Goal: Find contact information: Obtain details needed to contact an individual or organization

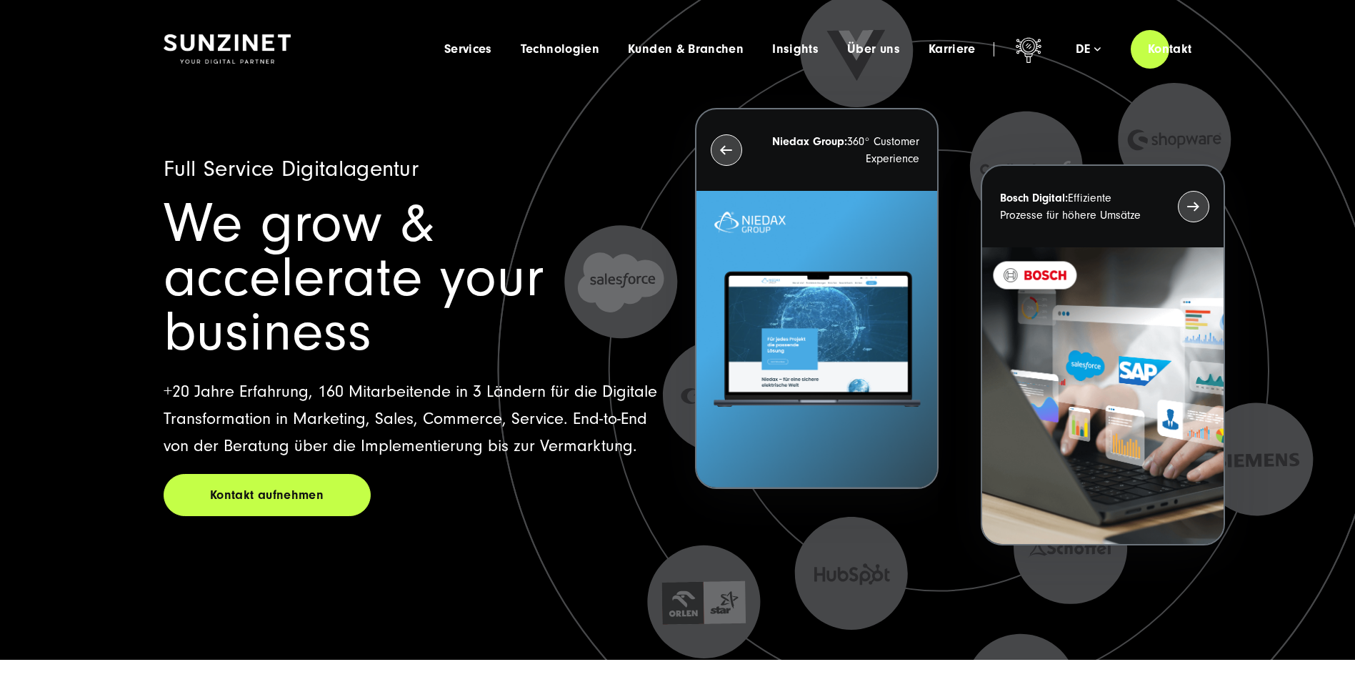
scroll to position [71, 0]
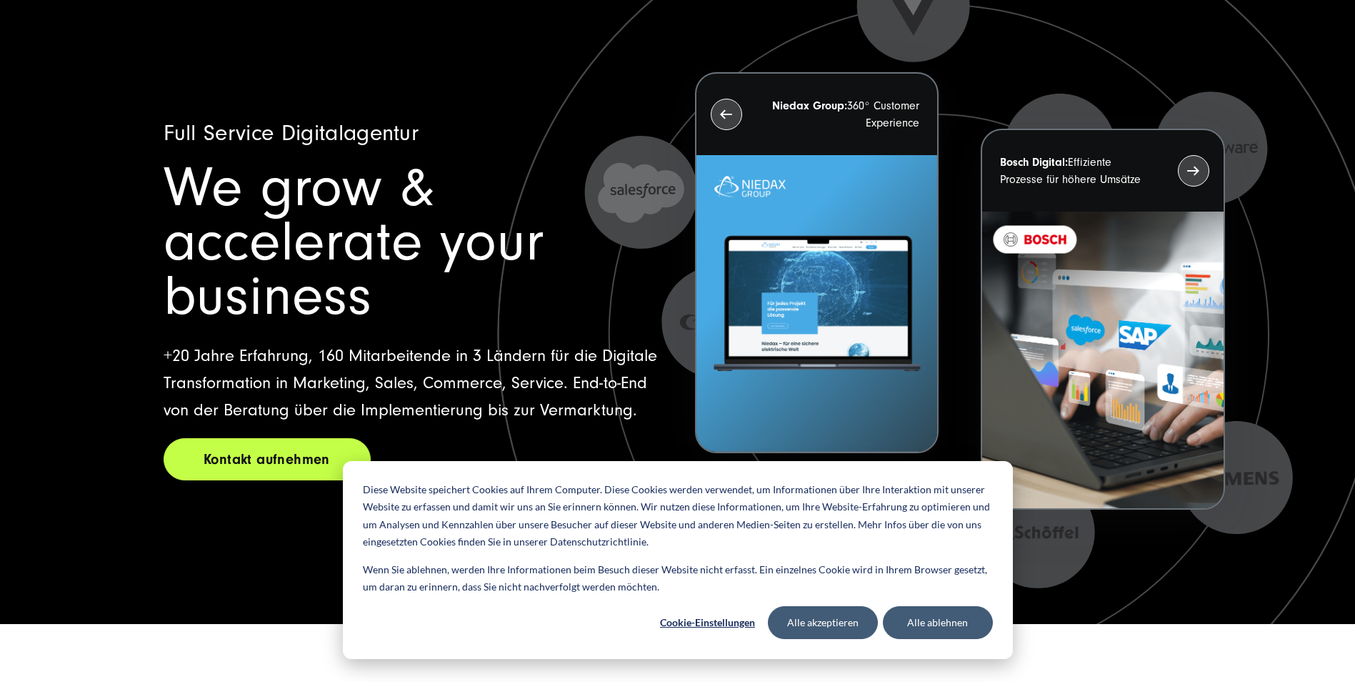
click at [276, 438] on link "Kontakt aufnehmen" at bounding box center [267, 459] width 207 height 42
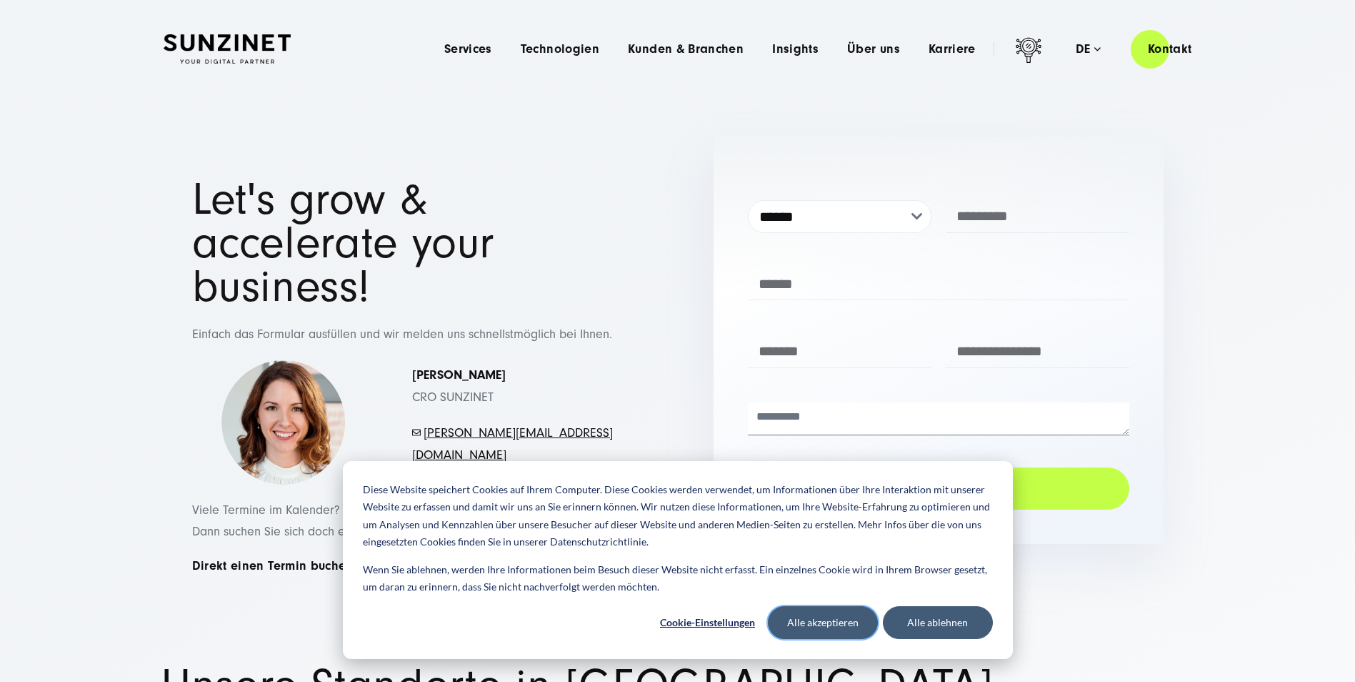
click at [841, 629] on button "Alle akzeptieren" at bounding box center [823, 622] width 110 height 33
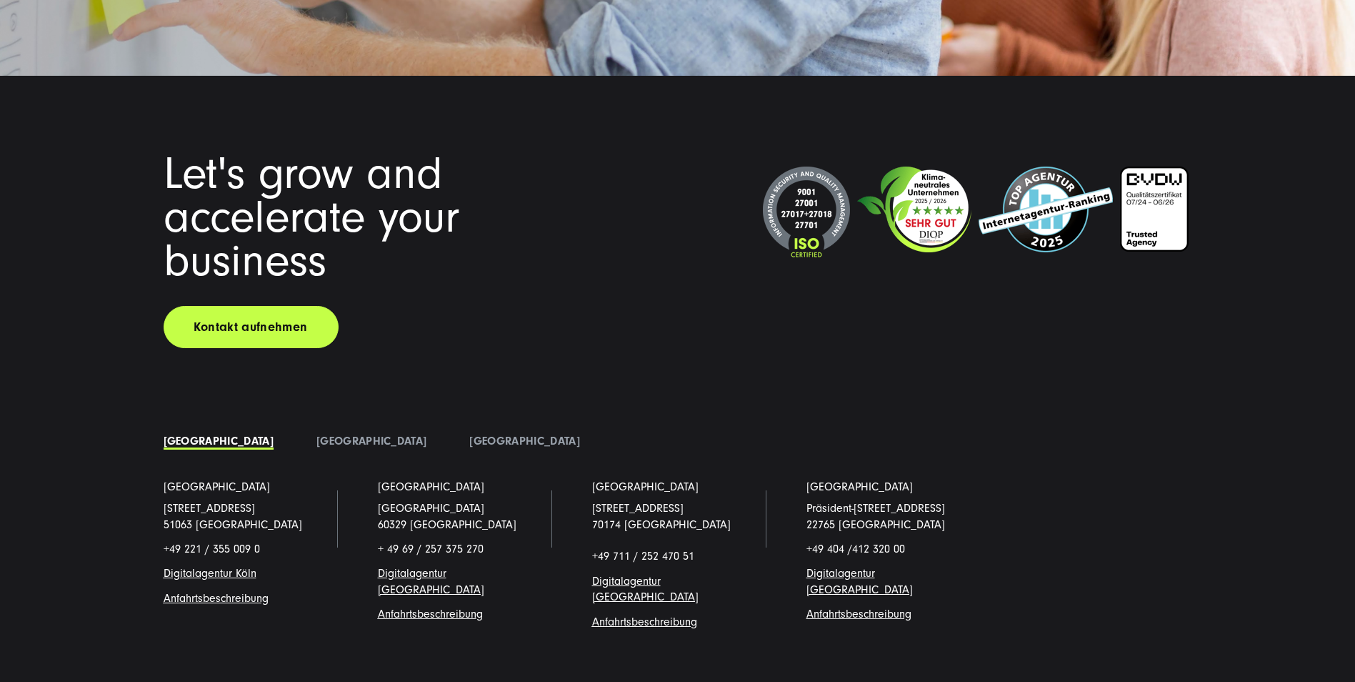
scroll to position [11024, 0]
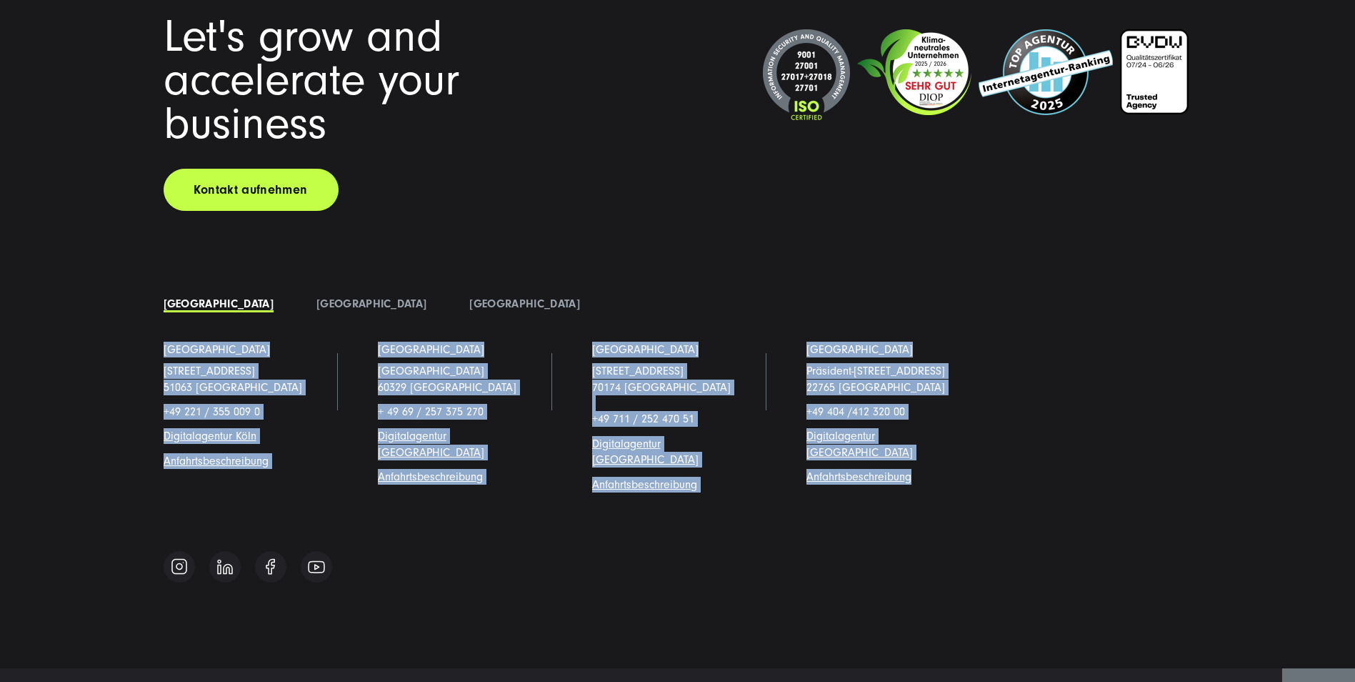
drag, startPoint x: 155, startPoint y: 307, endPoint x: 961, endPoint y: 434, distance: 816.0
click at [961, 434] on ul "[GEOGRAPHIC_DATA] [STREET_ADDRESS] +49 221 / 355 009 0 Digitalagentur Köl n Anf…" at bounding box center [678, 429] width 1072 height 174
copy ul "[GEOGRAPHIC_DATA][STREET_ADDRESS][GEOGRAPHIC_DATA] +49 221 / 355 009 0 Digitala…"
click at [317, 297] on link "[GEOGRAPHIC_DATA]" at bounding box center [372, 303] width 110 height 13
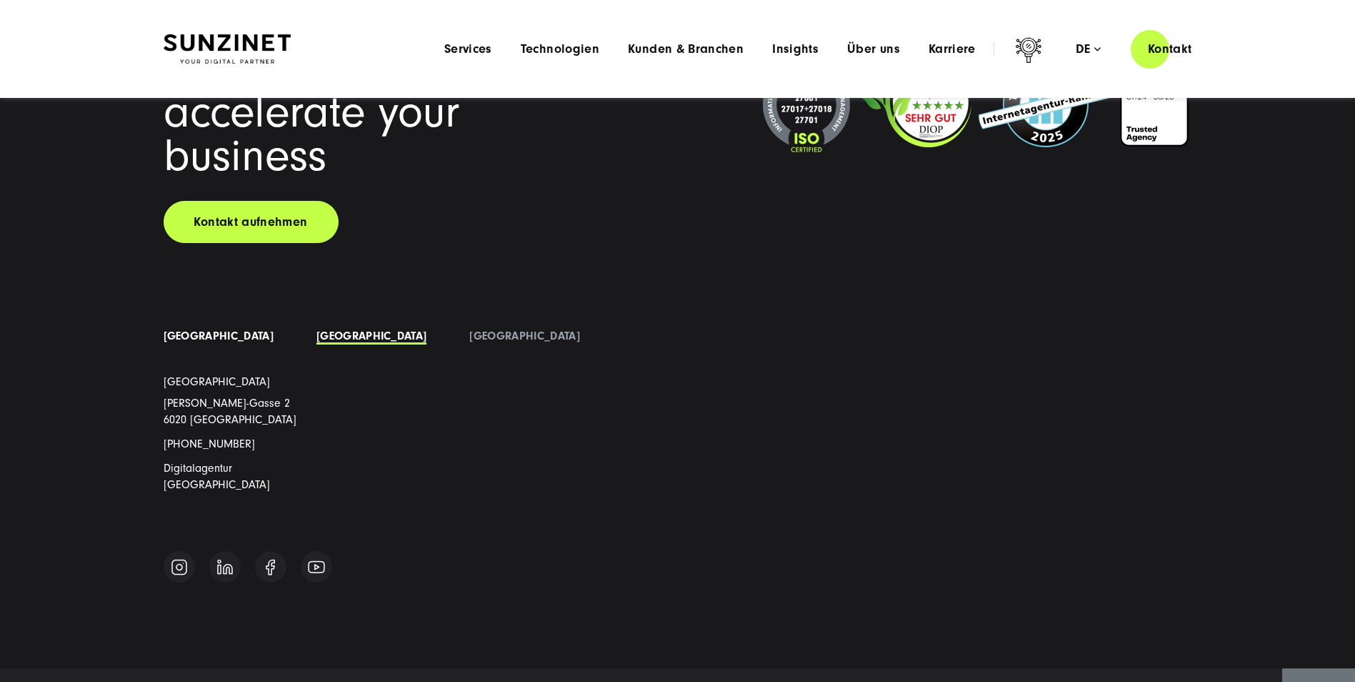
click at [226, 329] on link "[GEOGRAPHIC_DATA]" at bounding box center [219, 335] width 110 height 13
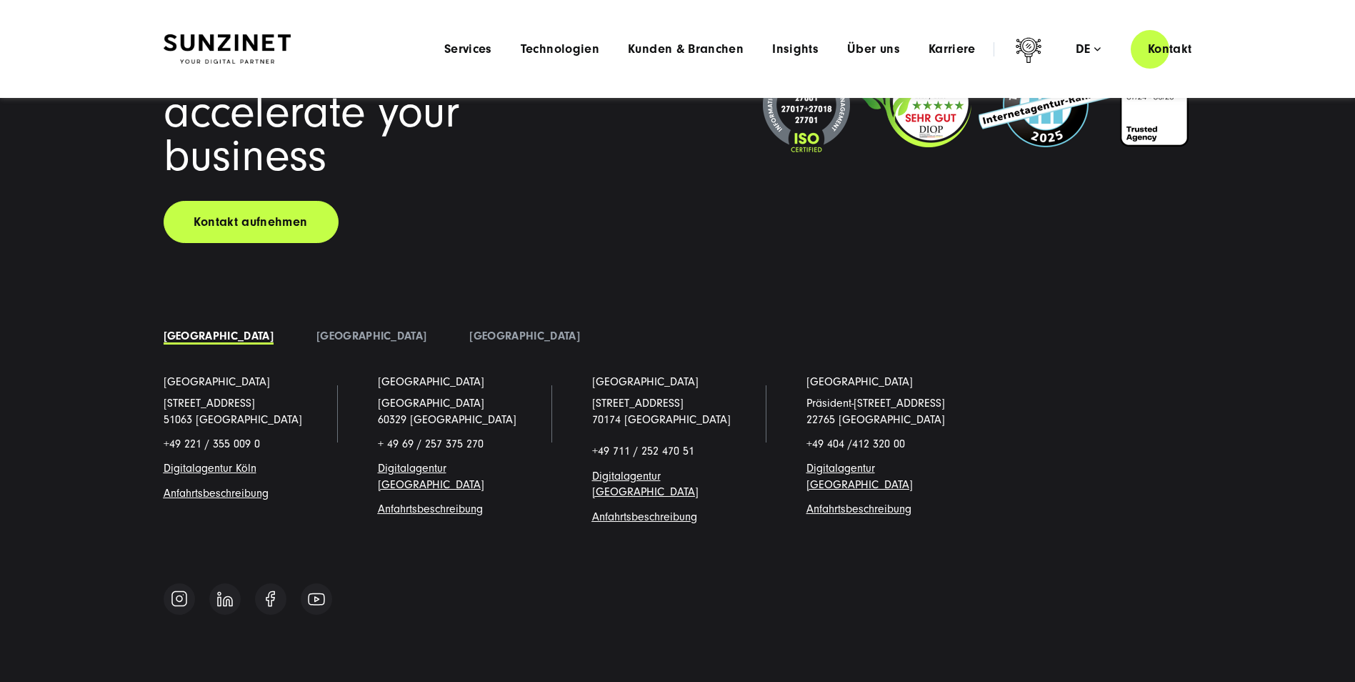
click at [162, 374] on li "[GEOGRAPHIC_DATA] [STREET_ADDRESS] +49 221 / 355 009 0 Digitalagentur Köl n Anf…" at bounding box center [249, 461] width 214 height 174
drag, startPoint x: 271, startPoint y: 449, endPoint x: 285, endPoint y: 456, distance: 15.0
click at [279, 485] on p "Anfahrtsbeschreibung" at bounding box center [249, 493] width 171 height 16
click at [304, 467] on li "[GEOGRAPHIC_DATA] [STREET_ADDRESS] +49 221 / 355 009 0 Digitalagentur Köl n Anf…" at bounding box center [249, 461] width 214 height 174
drag, startPoint x: 271, startPoint y: 394, endPoint x: 156, endPoint y: 335, distance: 129.1
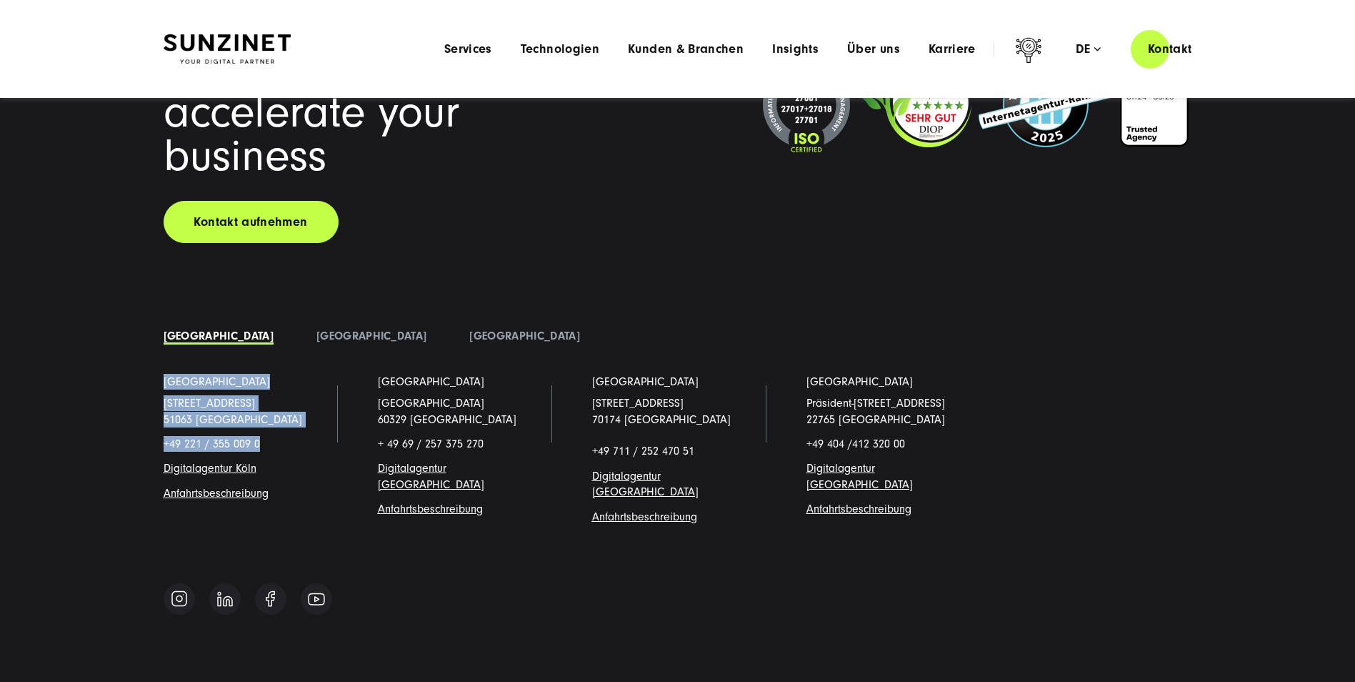
click at [156, 374] on li "[GEOGRAPHIC_DATA] [STREET_ADDRESS] +49 221 / 355 009 0 Digitalagentur Köl n Anf…" at bounding box center [249, 461] width 214 height 174
copy li "[GEOGRAPHIC_DATA][STREET_ADDRESS][GEOGRAPHIC_DATA] +49 221 / 355 009 0"
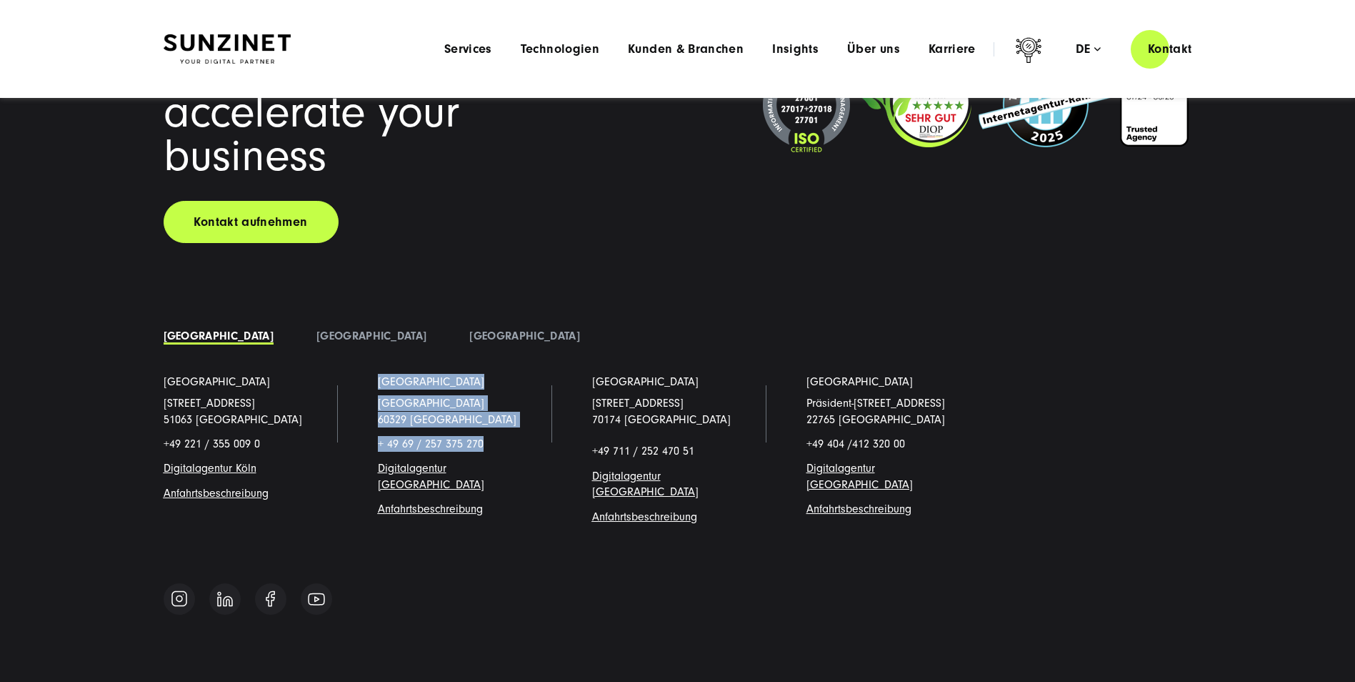
drag, startPoint x: 375, startPoint y: 330, endPoint x: 488, endPoint y: 398, distance: 131.7
click at [488, 398] on li "[GEOGRAPHIC_DATA] [STREET_ADDRESS] + 49 69 / 257 375 270 Digitalagentur Frankfu…" at bounding box center [464, 461] width 214 height 174
copy li "[GEOGRAPHIC_DATA][STREET_ADDRESS] + 49 69 / 257 375 270"
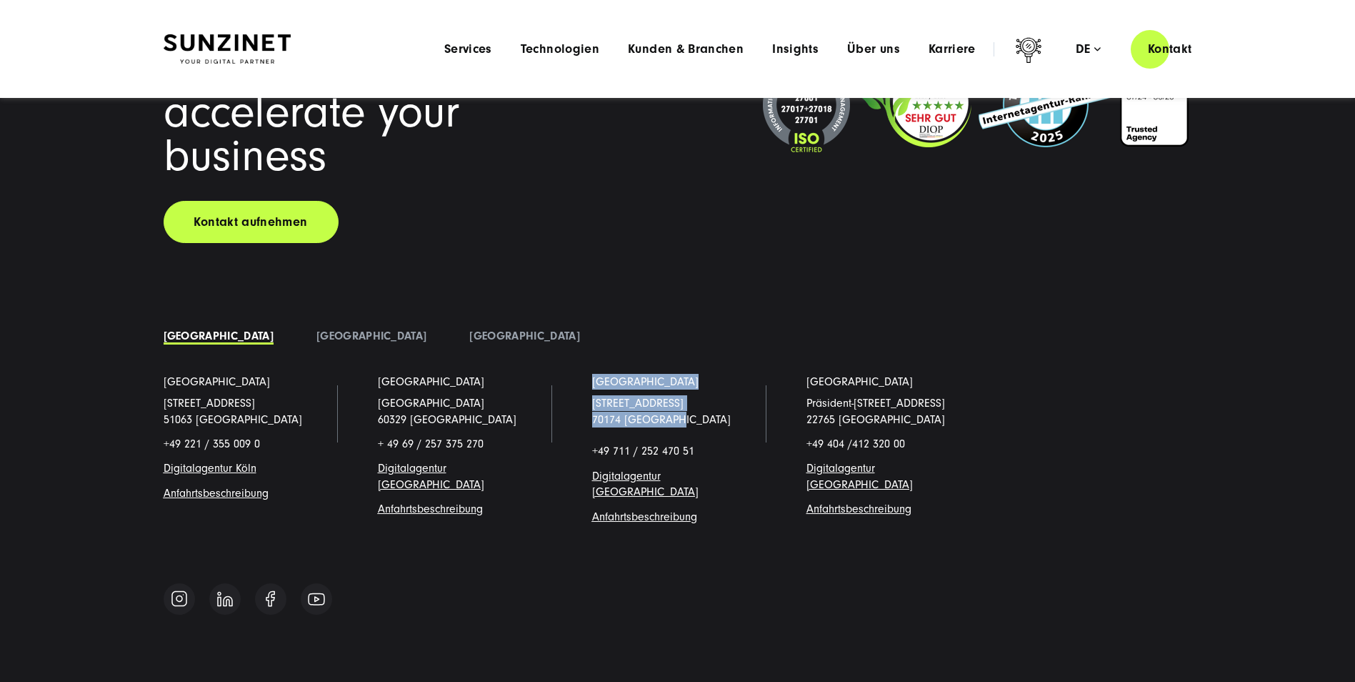
drag, startPoint x: 583, startPoint y: 332, endPoint x: 665, endPoint y: 374, distance: 92.0
click at [665, 374] on li "[GEOGRAPHIC_DATA] [STREET_ADDRESS] +49 711 / 252 470 51 Digitalagentur [GEOGRAP…" at bounding box center [678, 461] width 214 height 174
copy li "[GEOGRAPHIC_DATA][STREET_ADDRESS]"
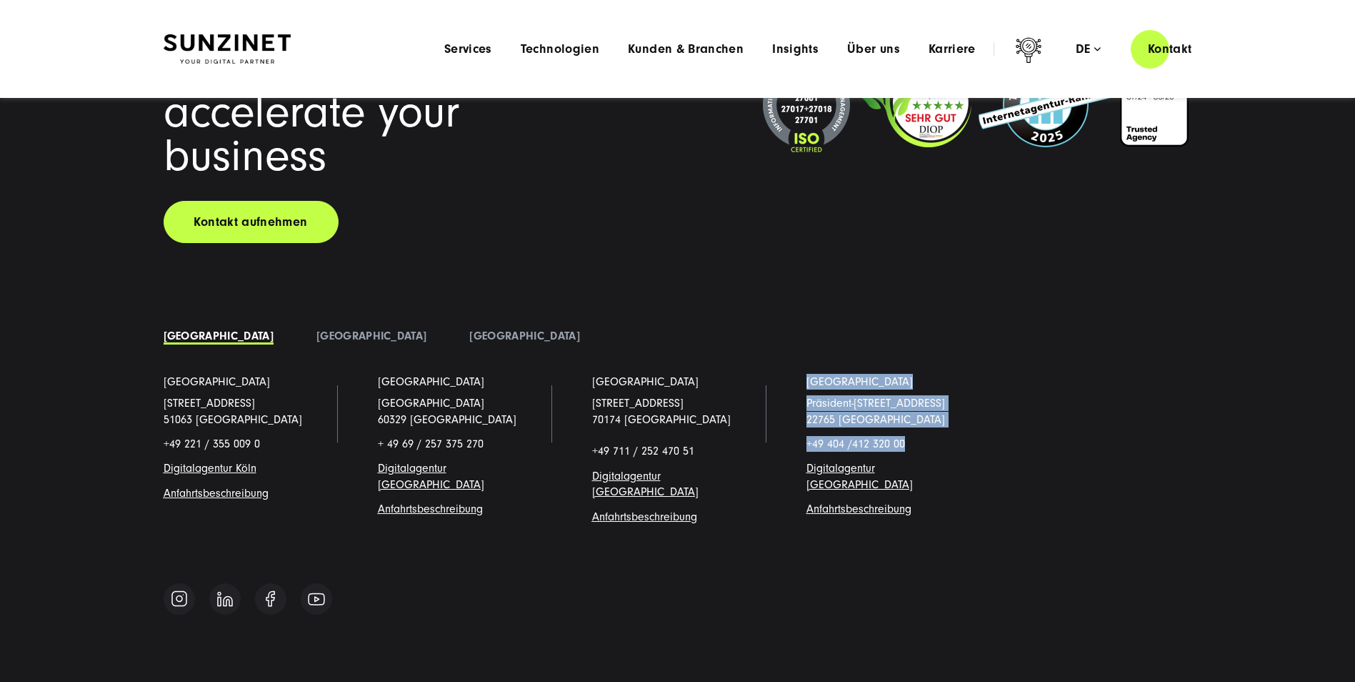
drag, startPoint x: 804, startPoint y: 338, endPoint x: 940, endPoint y: 397, distance: 147.2
click at [940, 397] on li "[GEOGRAPHIC_DATA] [STREET_ADDRESS] +49 404 / 412 320 00 Digitalagentur [GEOGRAP…" at bounding box center [892, 461] width 214 height 174
copy li "Hamburg Präsident-[STREET_ADDRESS] +49 404 / 412 320 00"
